Goal: Transaction & Acquisition: Subscribe to service/newsletter

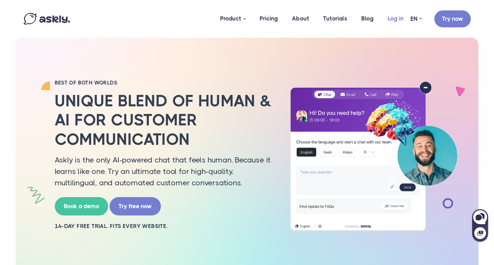
click at [400, 18] on link "Log in" at bounding box center [396, 19] width 30 height 34
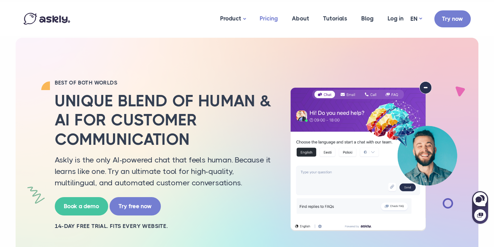
click at [269, 18] on link "Pricing" at bounding box center [269, 19] width 32 height 34
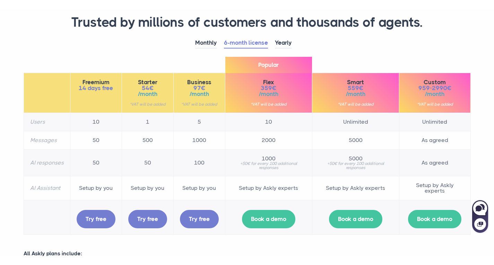
scroll to position [65, 0]
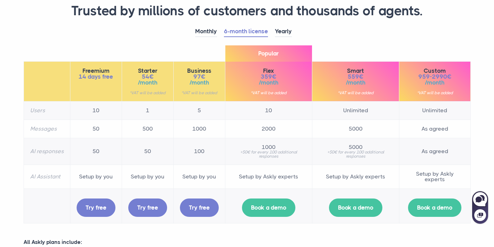
click at [148, 150] on td "50" at bounding box center [148, 151] width 52 height 27
click at [149, 176] on td "Setup by you" at bounding box center [148, 177] width 52 height 24
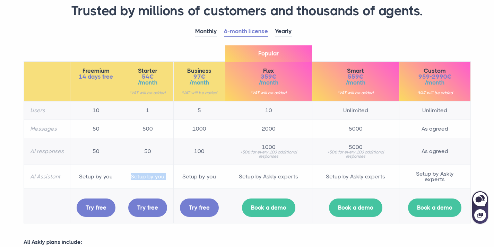
click at [149, 176] on td "Setup by you" at bounding box center [148, 177] width 52 height 24
click at [155, 158] on td "50" at bounding box center [148, 151] width 52 height 27
drag, startPoint x: 258, startPoint y: 77, endPoint x: 289, endPoint y: 86, distance: 32.6
click at [289, 86] on div "Flex 359€ /month *VAT will be added" at bounding box center [269, 81] width 74 height 27
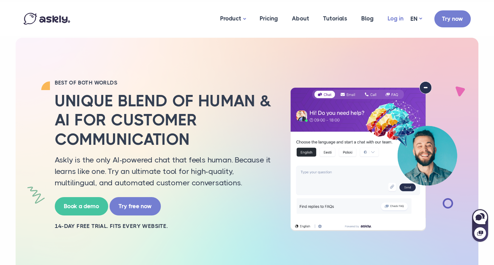
click at [391, 15] on link "Log in" at bounding box center [396, 19] width 30 height 34
click at [83, 208] on link "Book a demo" at bounding box center [81, 205] width 53 height 18
click at [462, 21] on link "Try now" at bounding box center [452, 17] width 36 height 17
click at [130, 208] on link "Try free now" at bounding box center [135, 205] width 51 height 18
